Goal: Task Accomplishment & Management: Complete application form

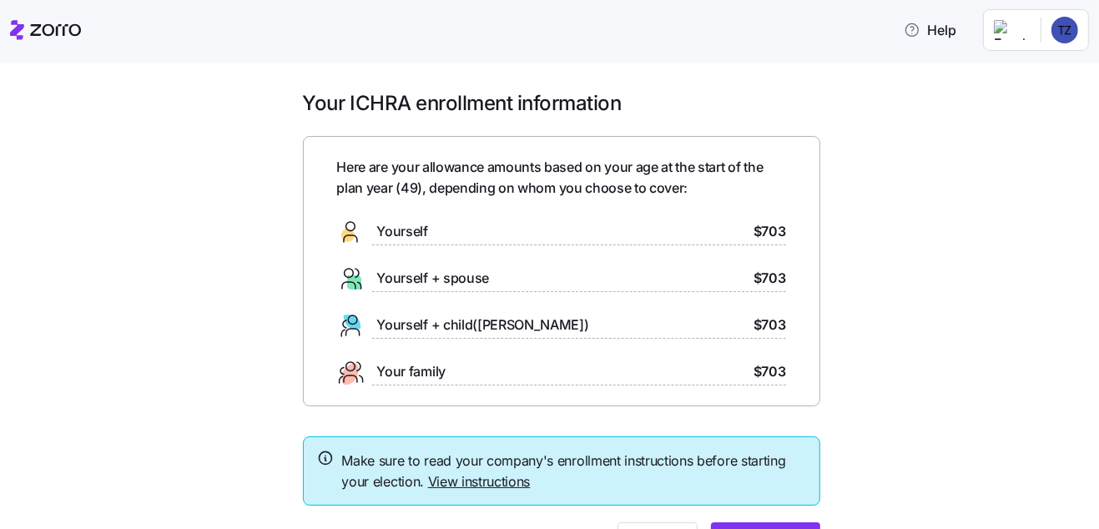
scroll to position [93, 0]
